Goal: Information Seeking & Learning: Learn about a topic

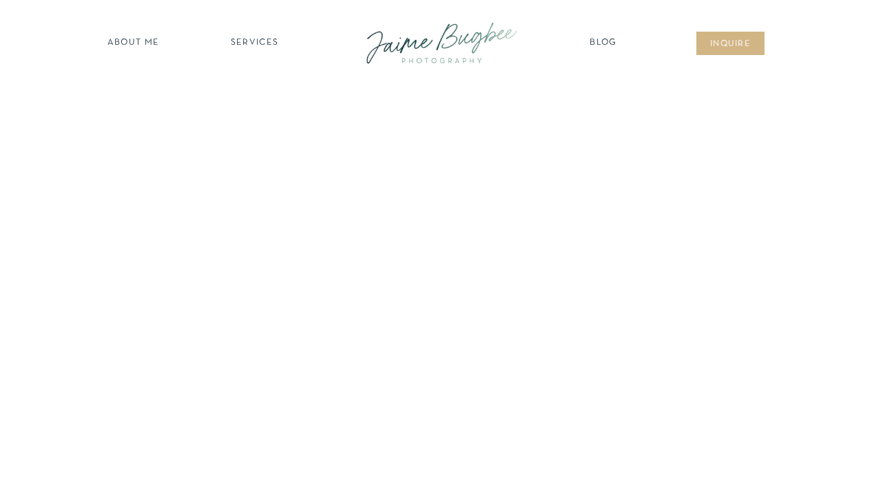
click at [249, 42] on nav "SERVICES" at bounding box center [255, 44] width 78 height 14
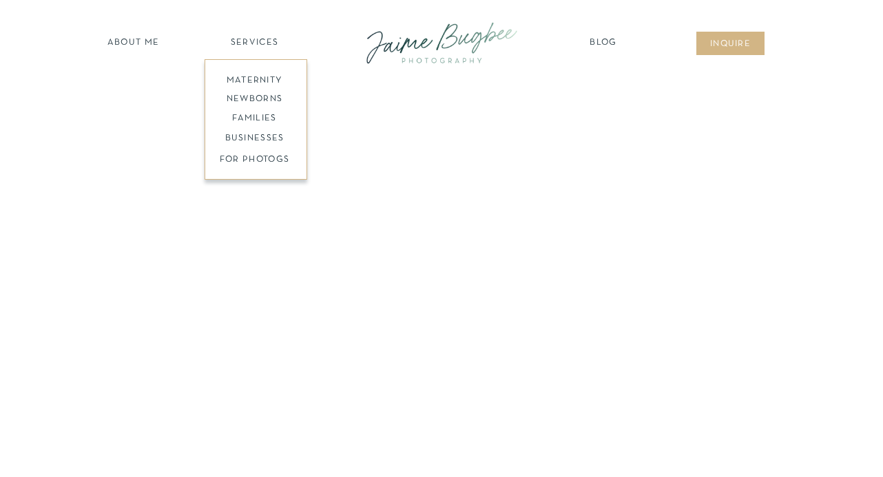
click at [249, 92] on div at bounding box center [256, 119] width 103 height 121
click at [249, 96] on nav "newborns" at bounding box center [254, 101] width 105 height 16
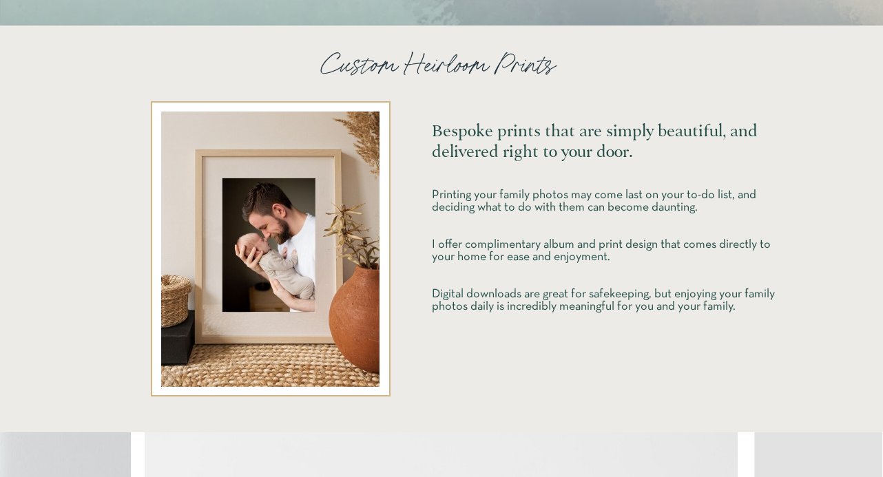
scroll to position [2374, 0]
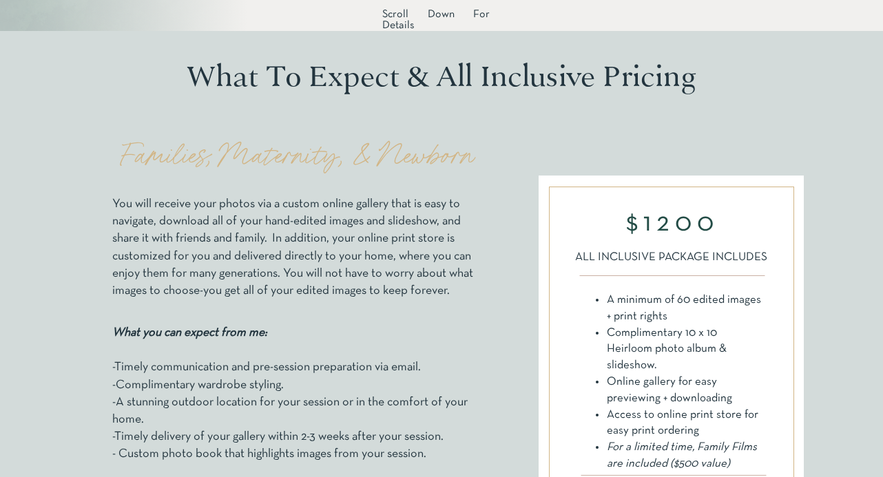
scroll to position [403, 0]
